Goal: Task Accomplishment & Management: Complete application form

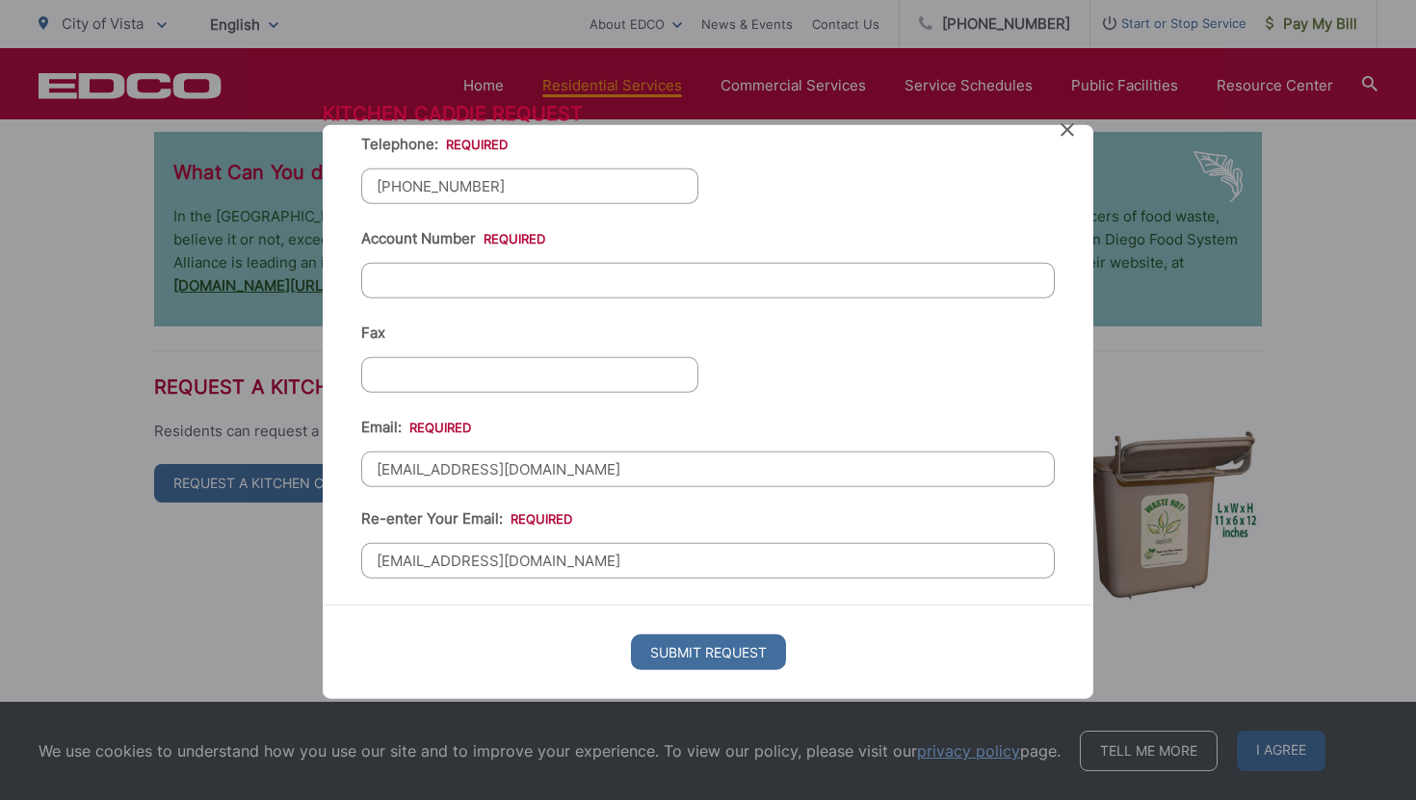
scroll to position [487, 0]
paste input "25-10 186458"
type input "25-10 186458"
click at [674, 654] on input "Submit Request" at bounding box center [708, 653] width 155 height 36
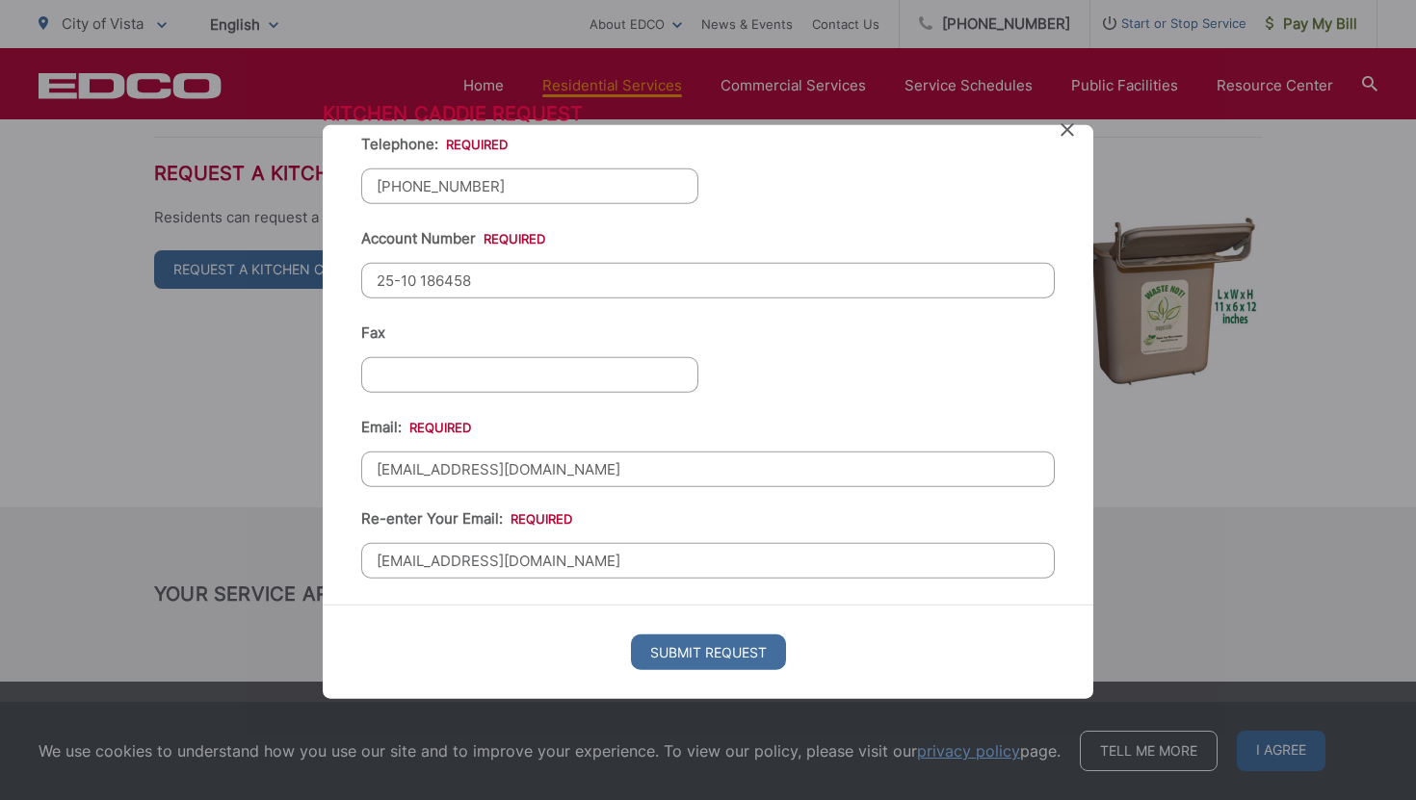
scroll to position [0, 0]
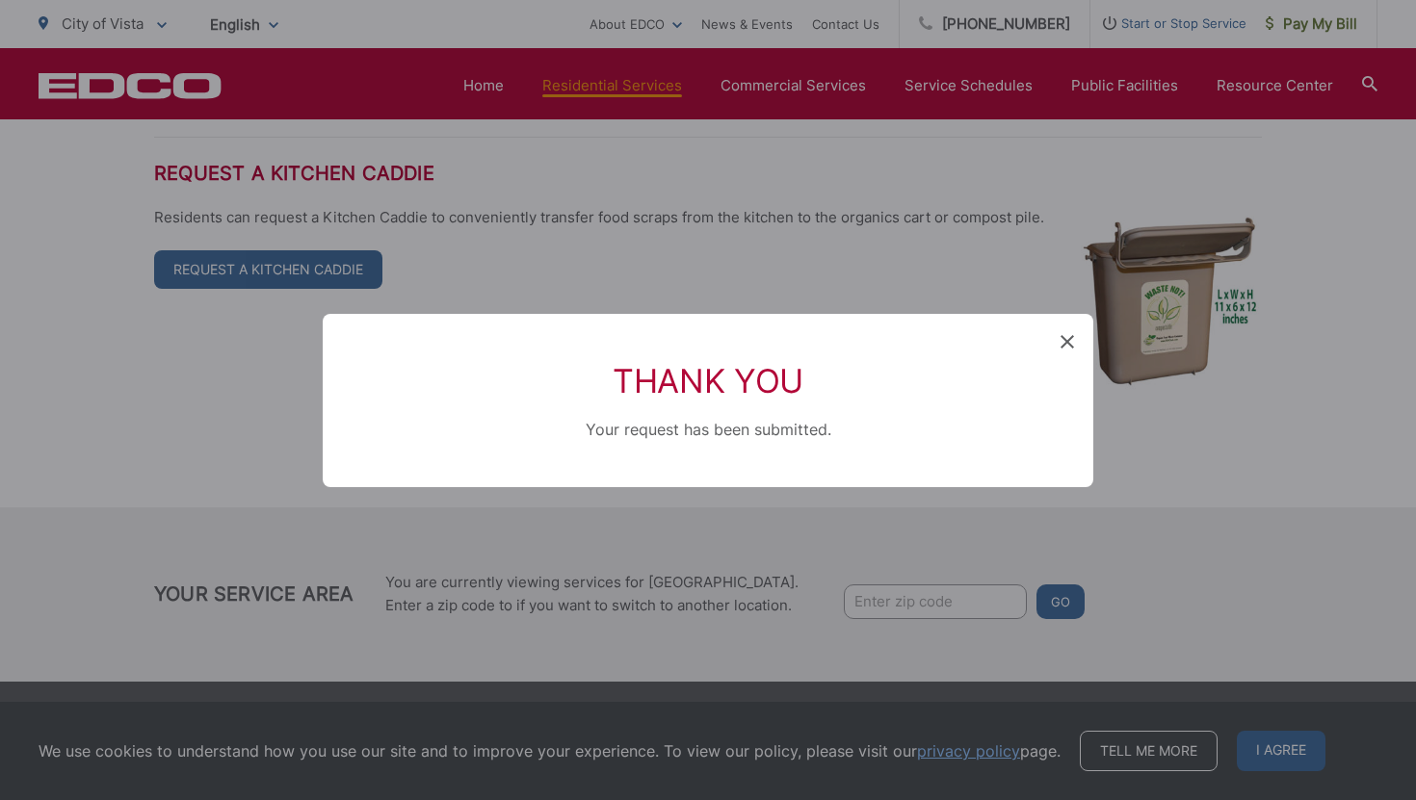
click at [1061, 341] on icon at bounding box center [1066, 341] width 13 height 13
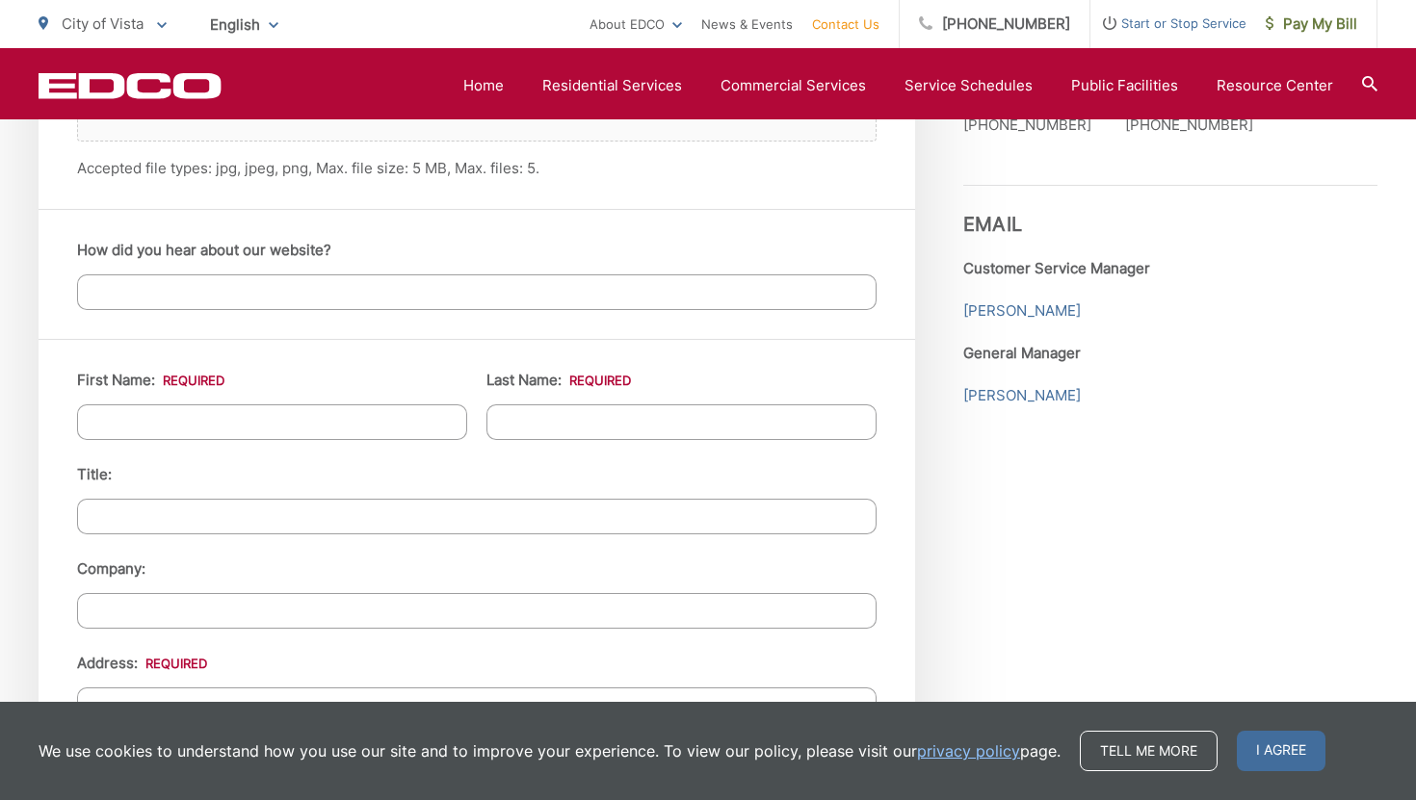
scroll to position [1592, 0]
click at [230, 401] on li "First Name: *" at bounding box center [272, 403] width 390 height 71
click at [221, 418] on input "First Name: *" at bounding box center [272, 422] width 390 height 36
type input "Golnaz"
type input "Momenzadeh"
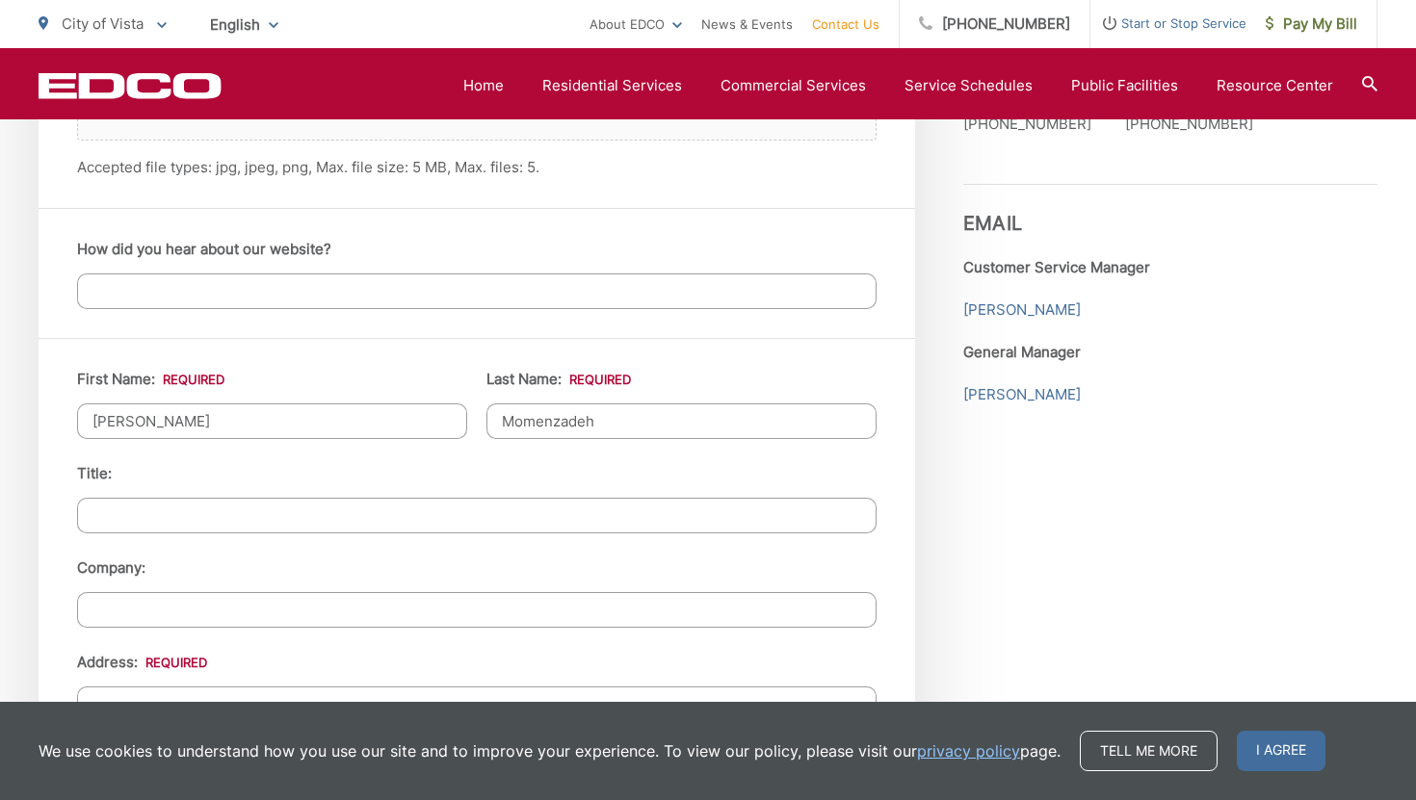
type input "1954 Vineyard Ave"
type input "Vista"
type input "92081"
type input "2405331304"
type input "[EMAIL_ADDRESS][DOMAIN_NAME]"
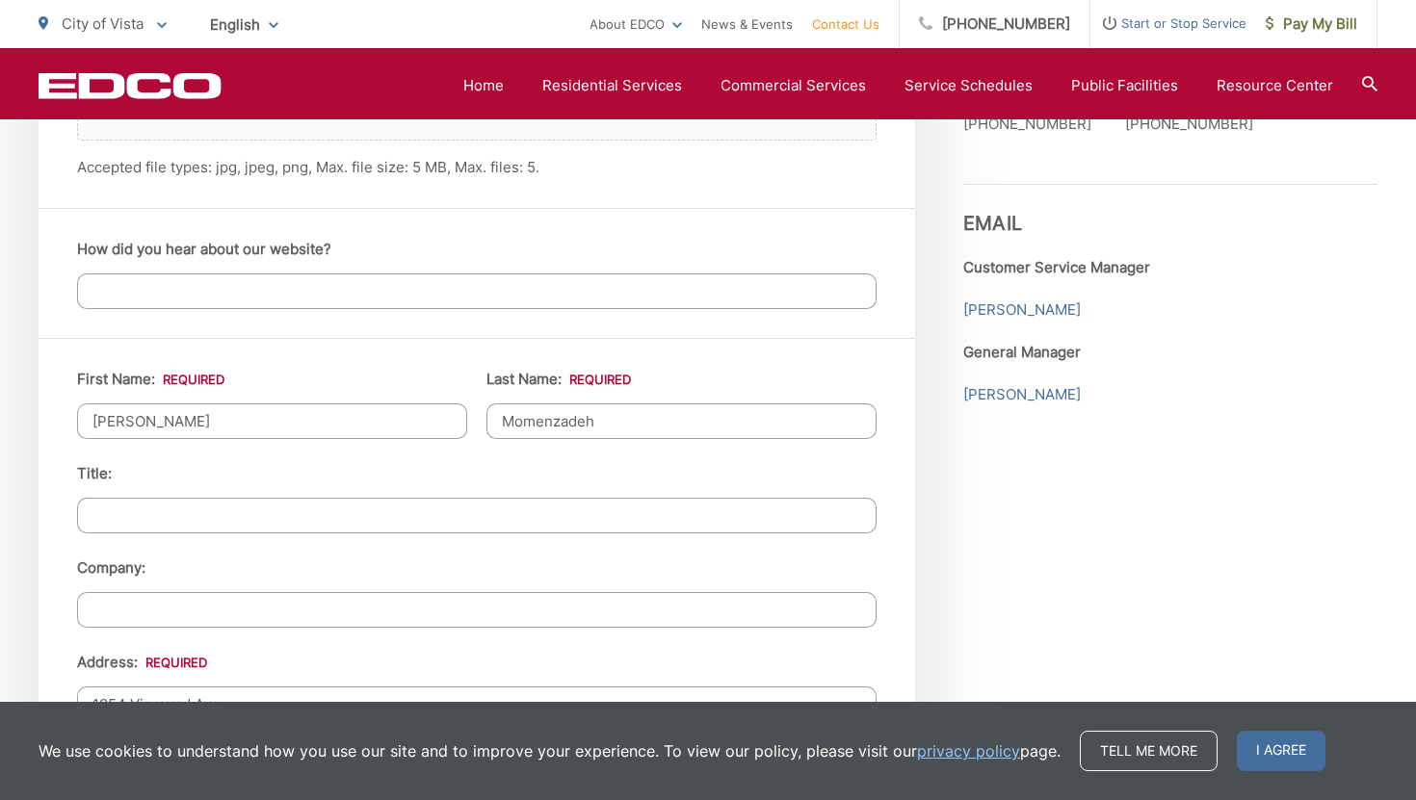
type input "[EMAIL_ADDRESS][DOMAIN_NAME]"
type input "[PHONE_NUMBER]"
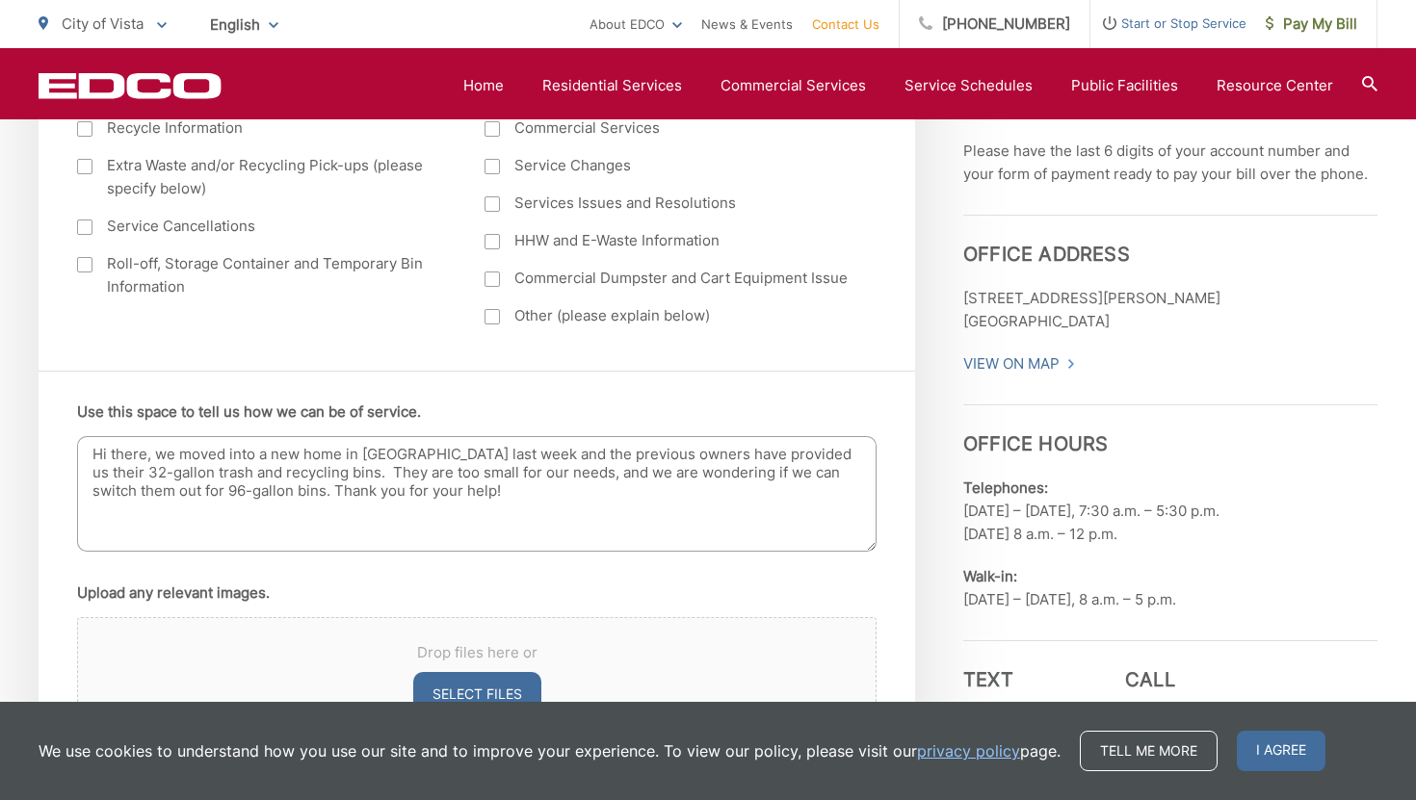
scroll to position [953, 0]
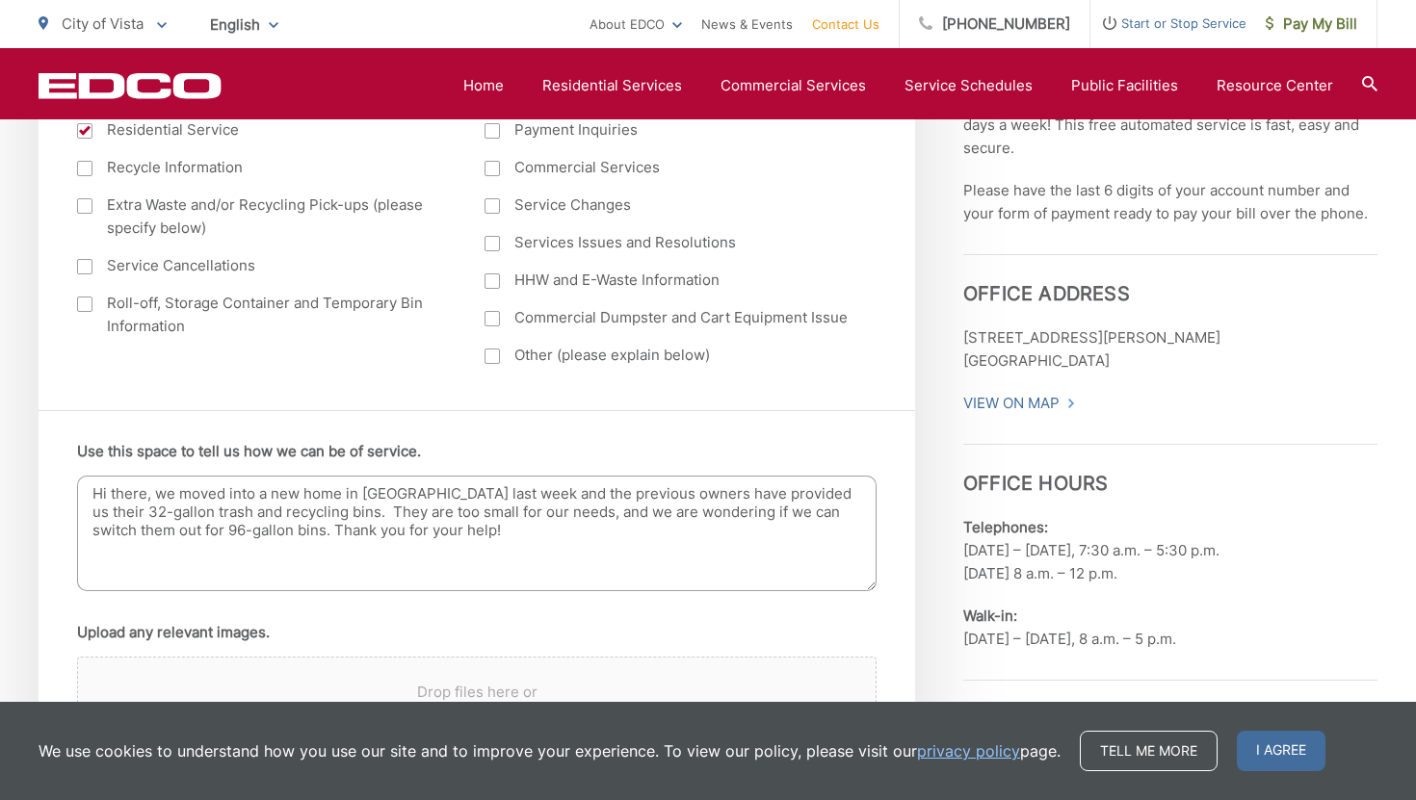
click at [451, 557] on textarea "Hi there, we moved into a new home in Vista last week and the previous owners h…" at bounding box center [476, 534] width 799 height 116
click at [254, 525] on textarea "Hi there, we moved into a new home in Vista last week and the previous owners h…" at bounding box center [476, 534] width 799 height 116
paste textarea "25-10 186458"
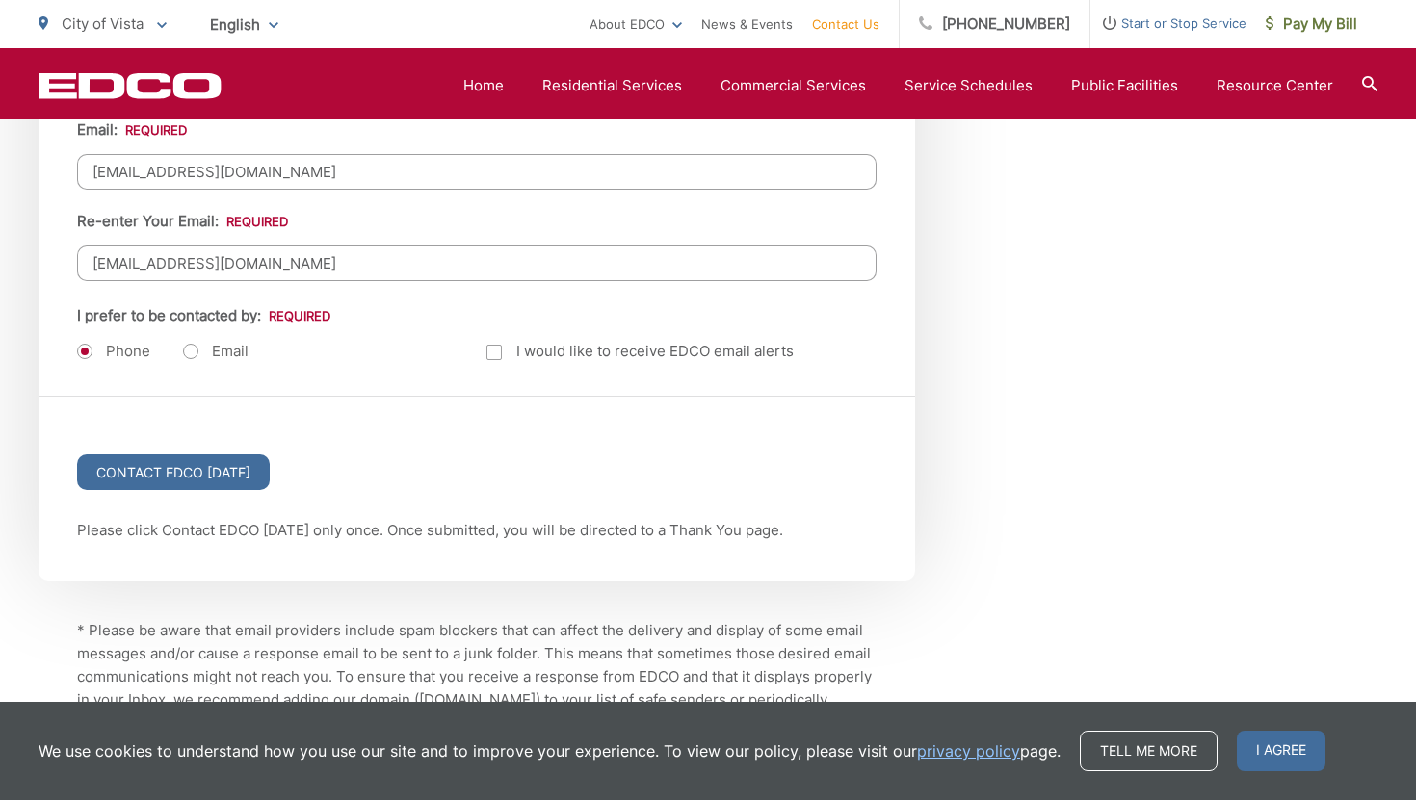
scroll to position [2668, 0]
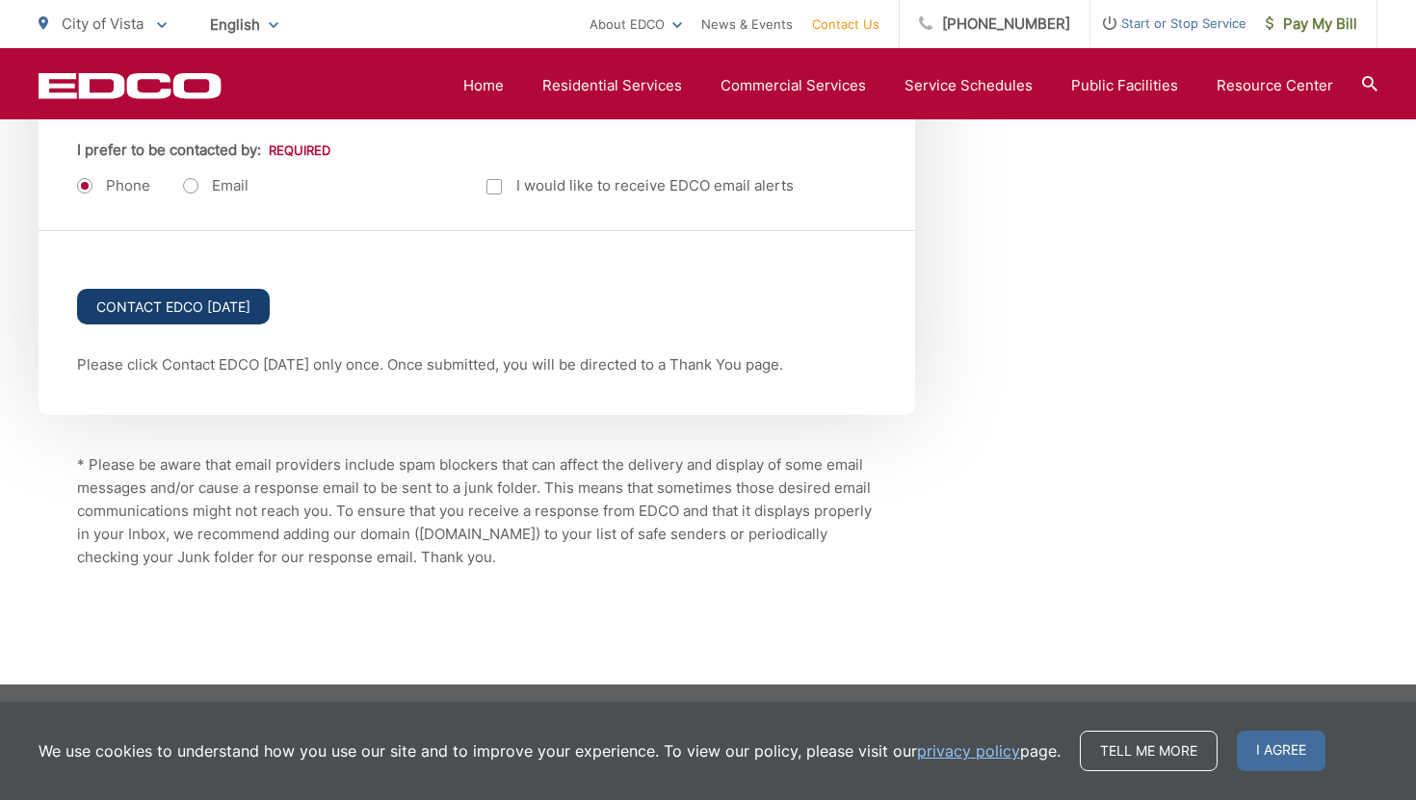
type textarea "Hi there, we moved into a new home in Vista last week and the previous owners h…"
click at [196, 300] on input "Contact EDCO Today" at bounding box center [173, 307] width 193 height 36
